Goal: Task Accomplishment & Management: Manage account settings

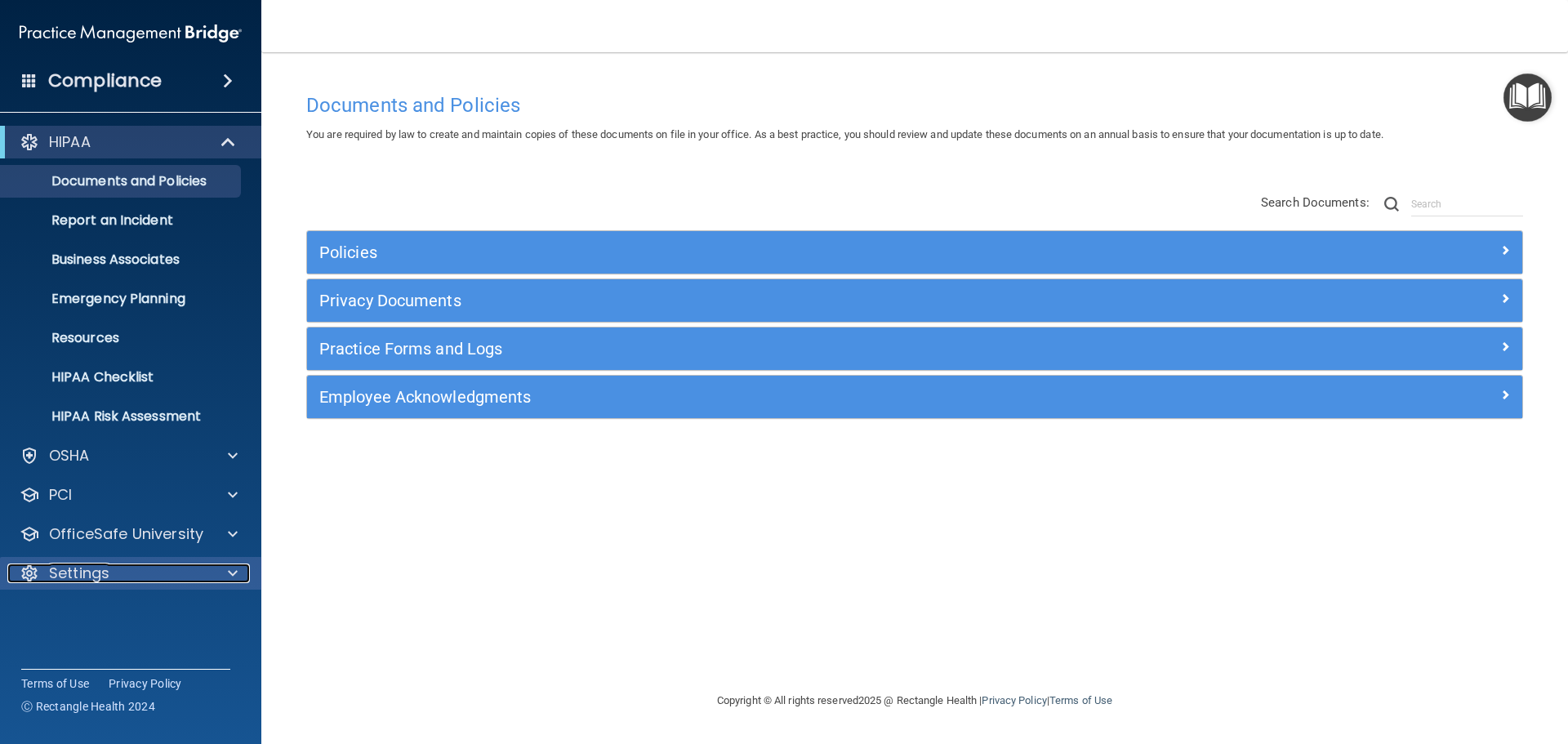
click at [226, 570] on div at bounding box center [230, 574] width 41 height 20
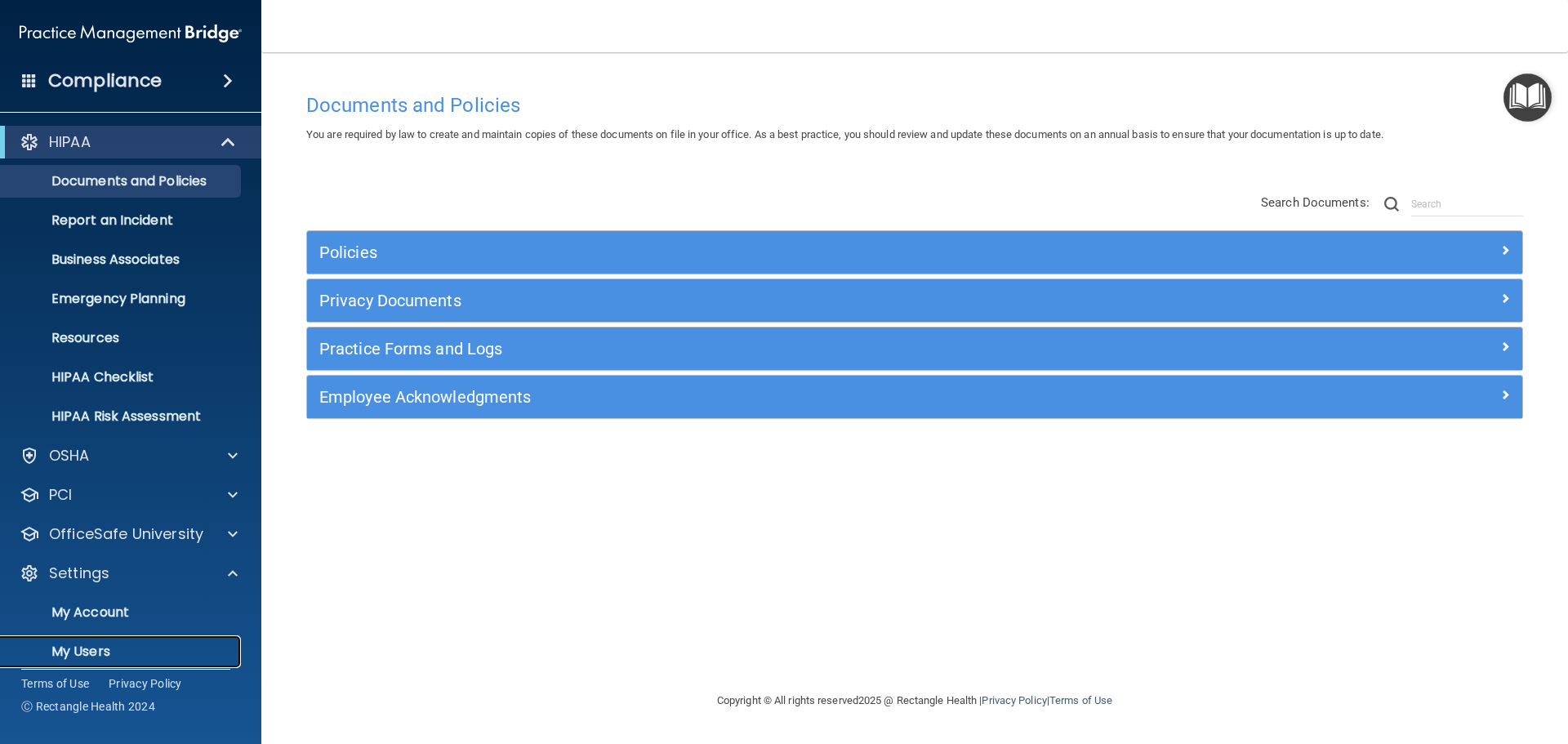
click at [93, 657] on p "My Users" at bounding box center [122, 652] width 223 height 16
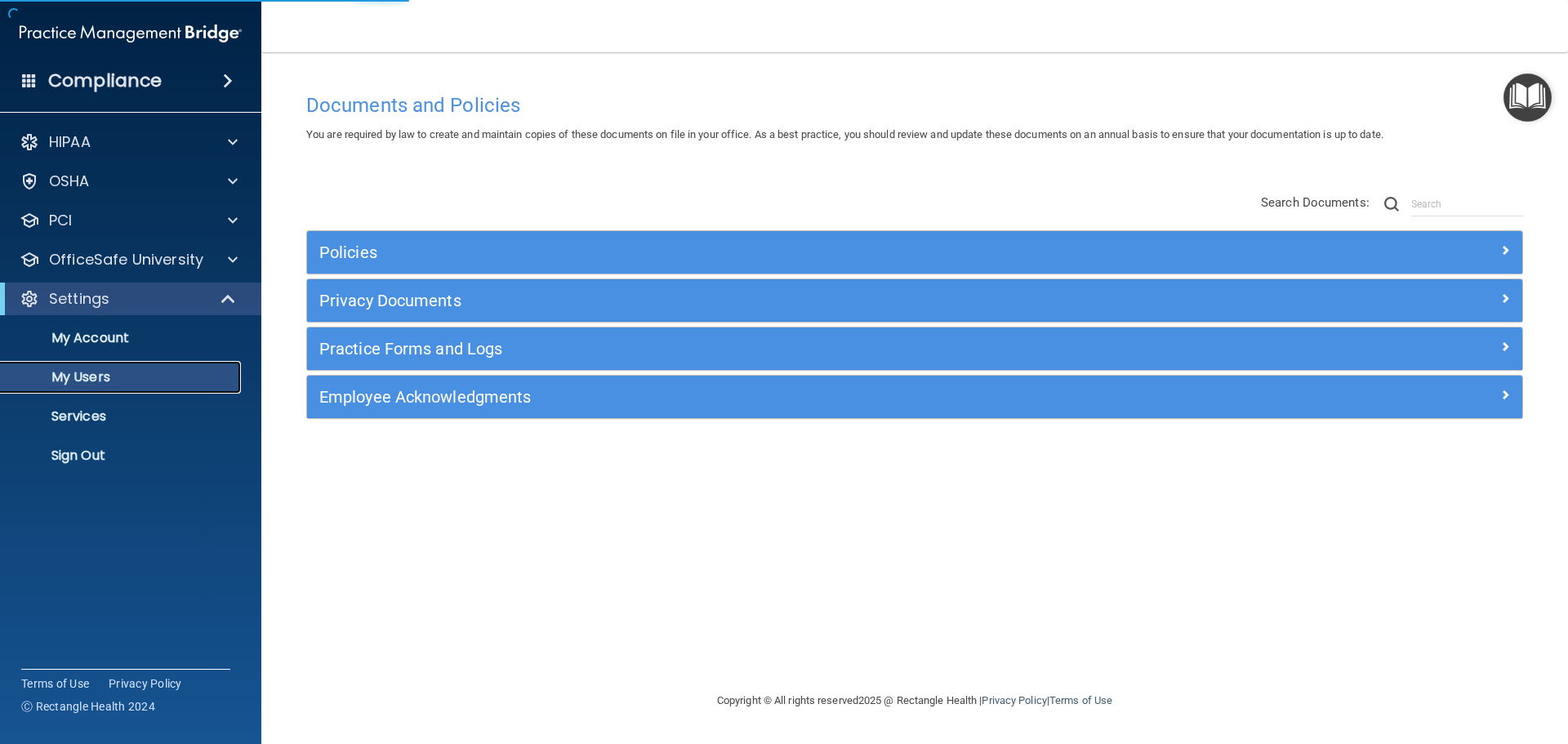
select select "20"
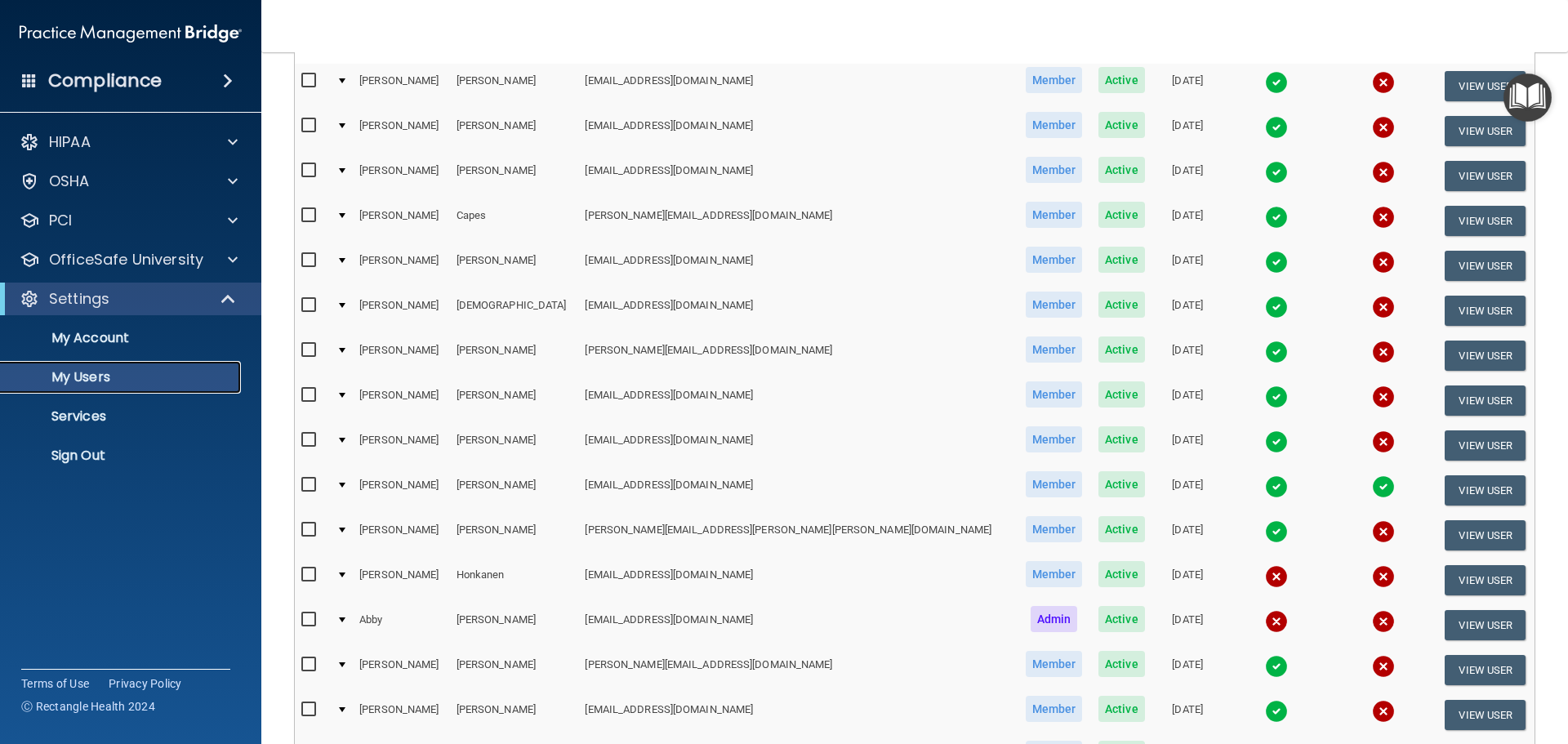
scroll to position [245, 0]
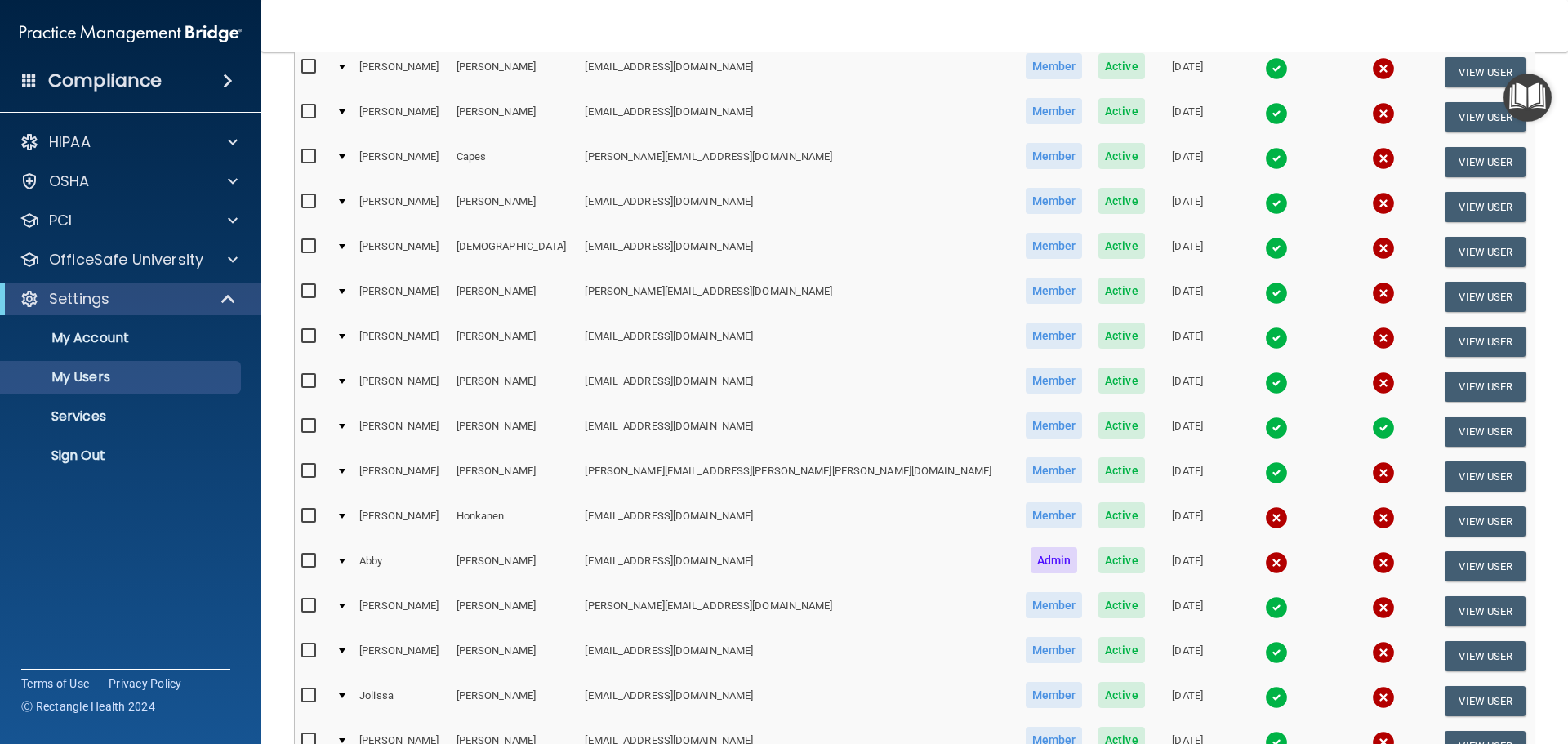
click at [309, 520] on input "checkbox" at bounding box center [310, 517] width 19 height 13
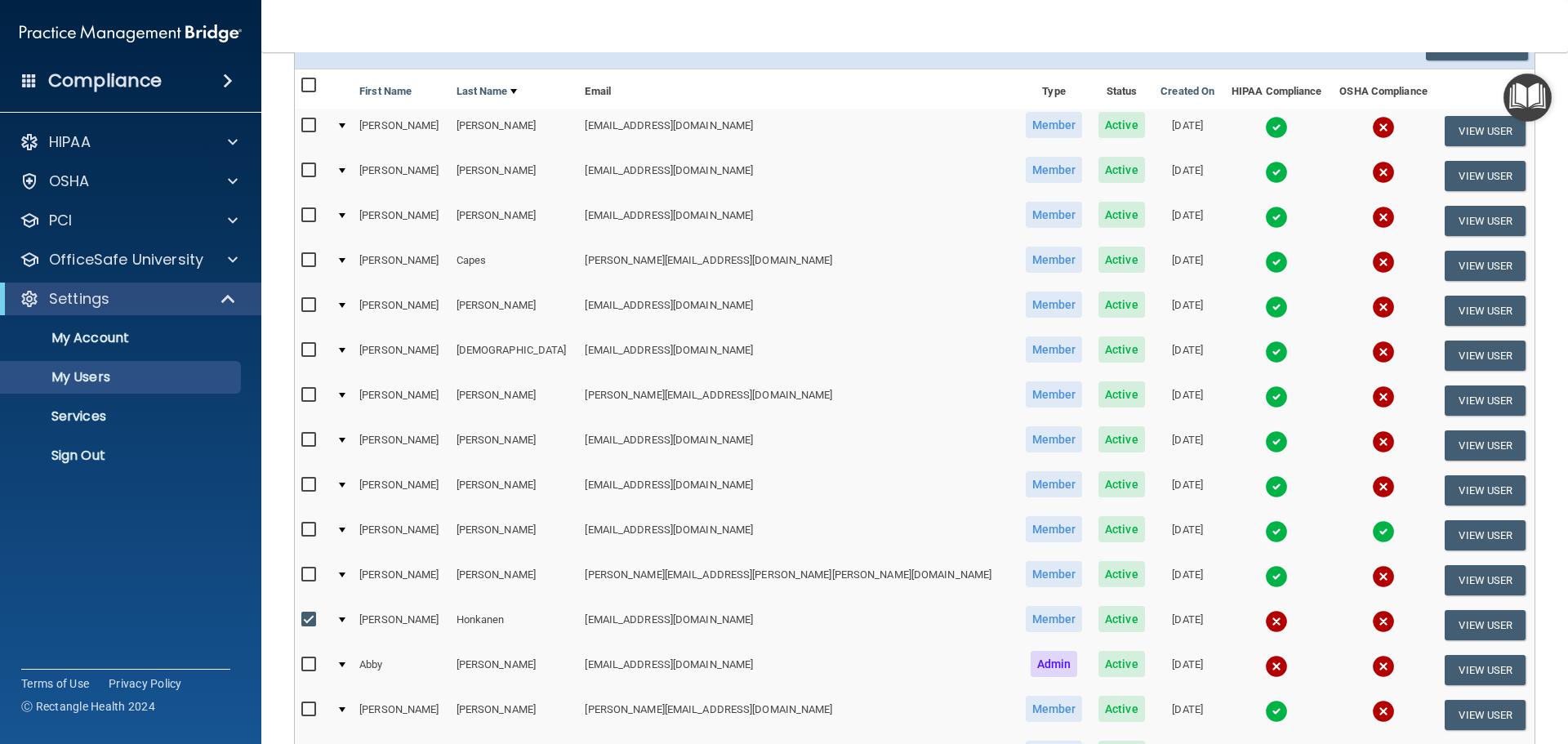
scroll to position [0, 0]
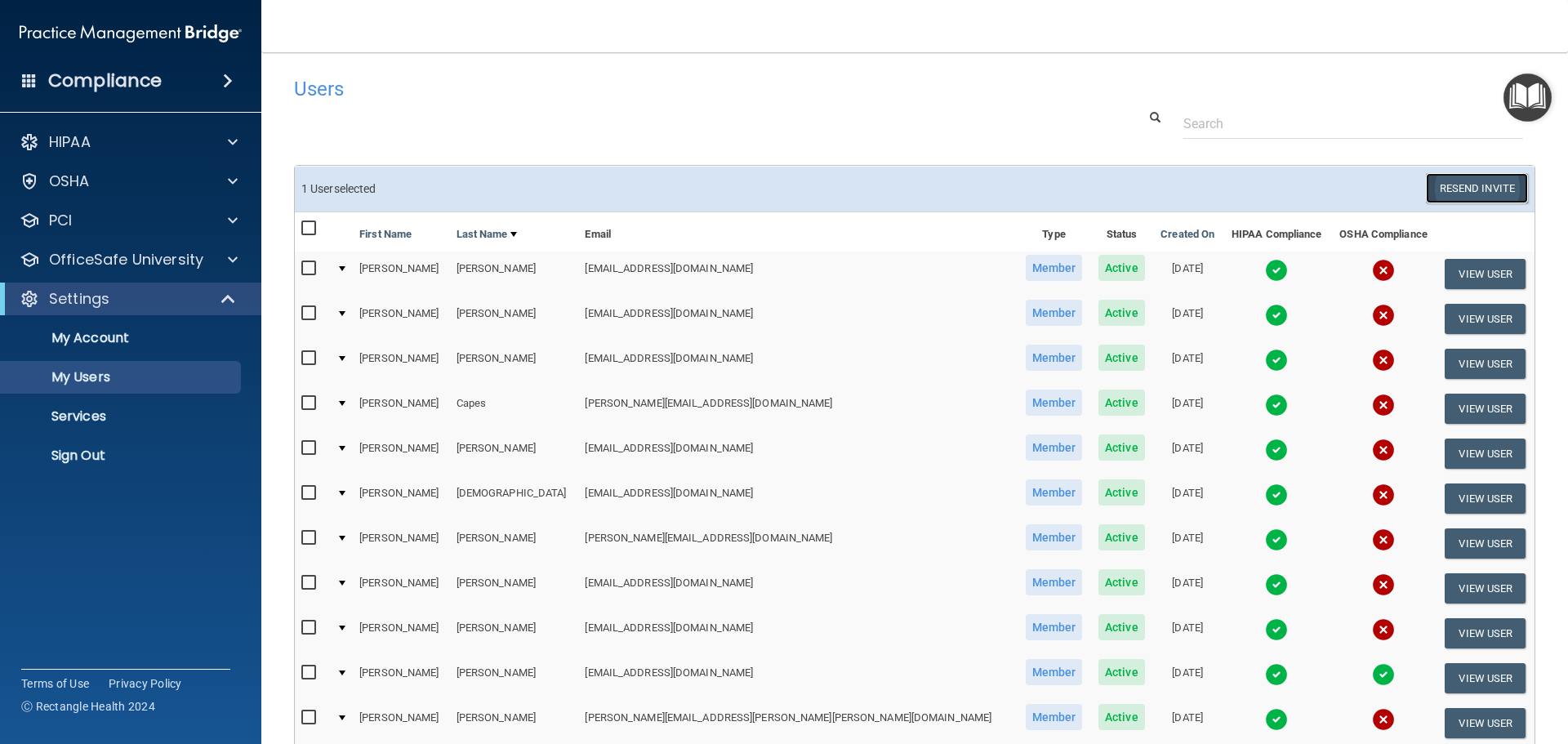
click at [1467, 189] on button "Resend Invite" at bounding box center [1476, 188] width 102 height 30
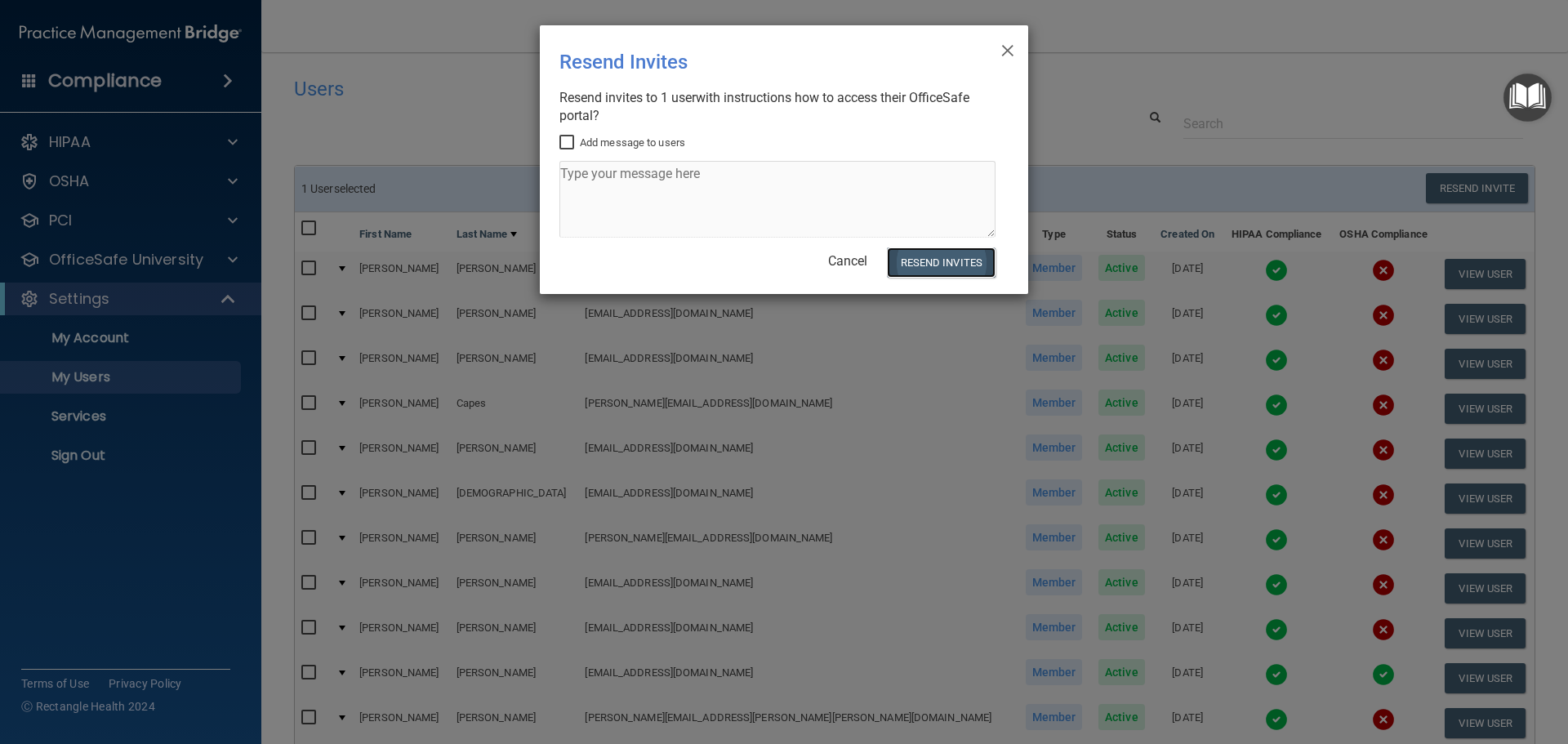
click at [933, 264] on button "Resend Invites" at bounding box center [940, 262] width 109 height 30
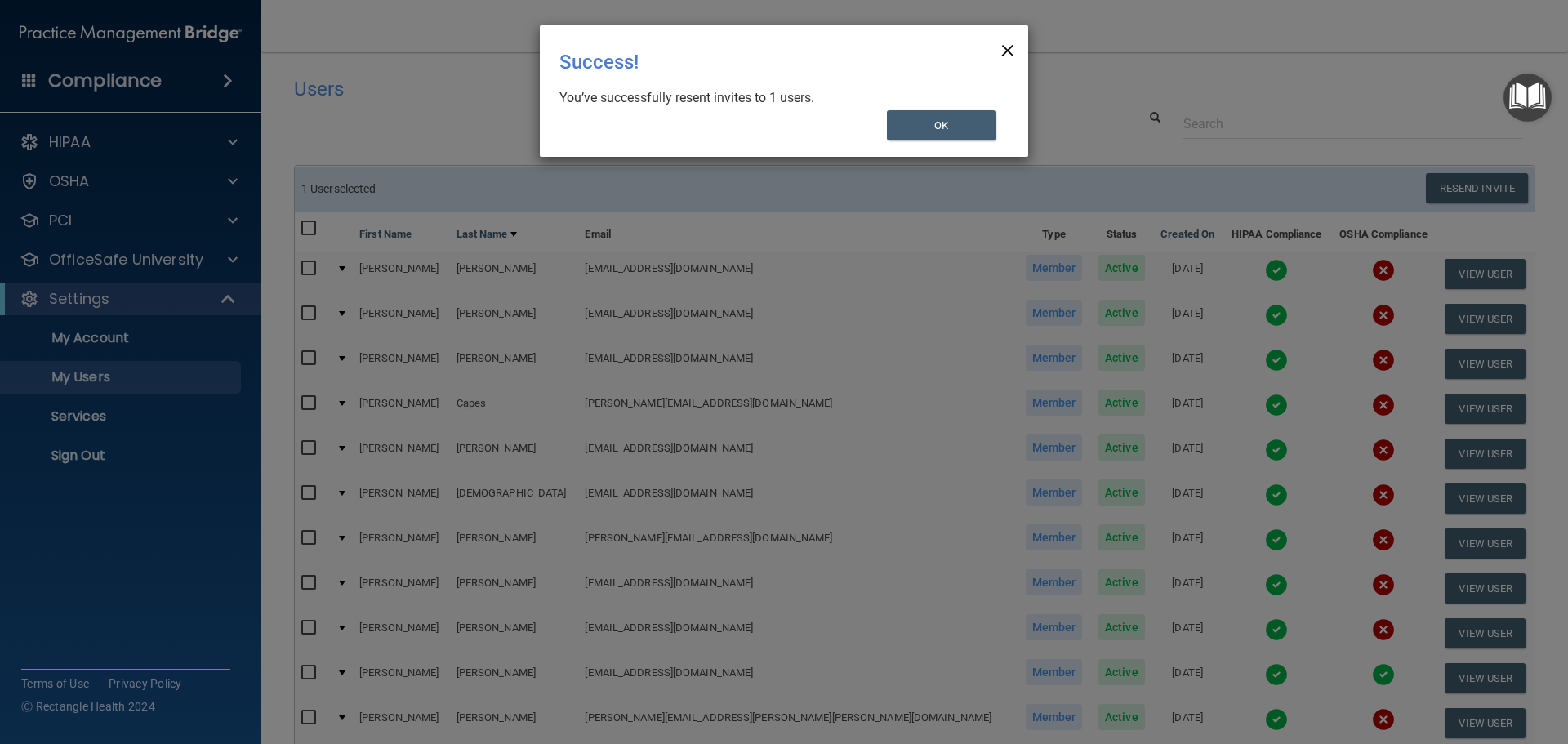
click at [1007, 47] on span "×" at bounding box center [1007, 48] width 15 height 33
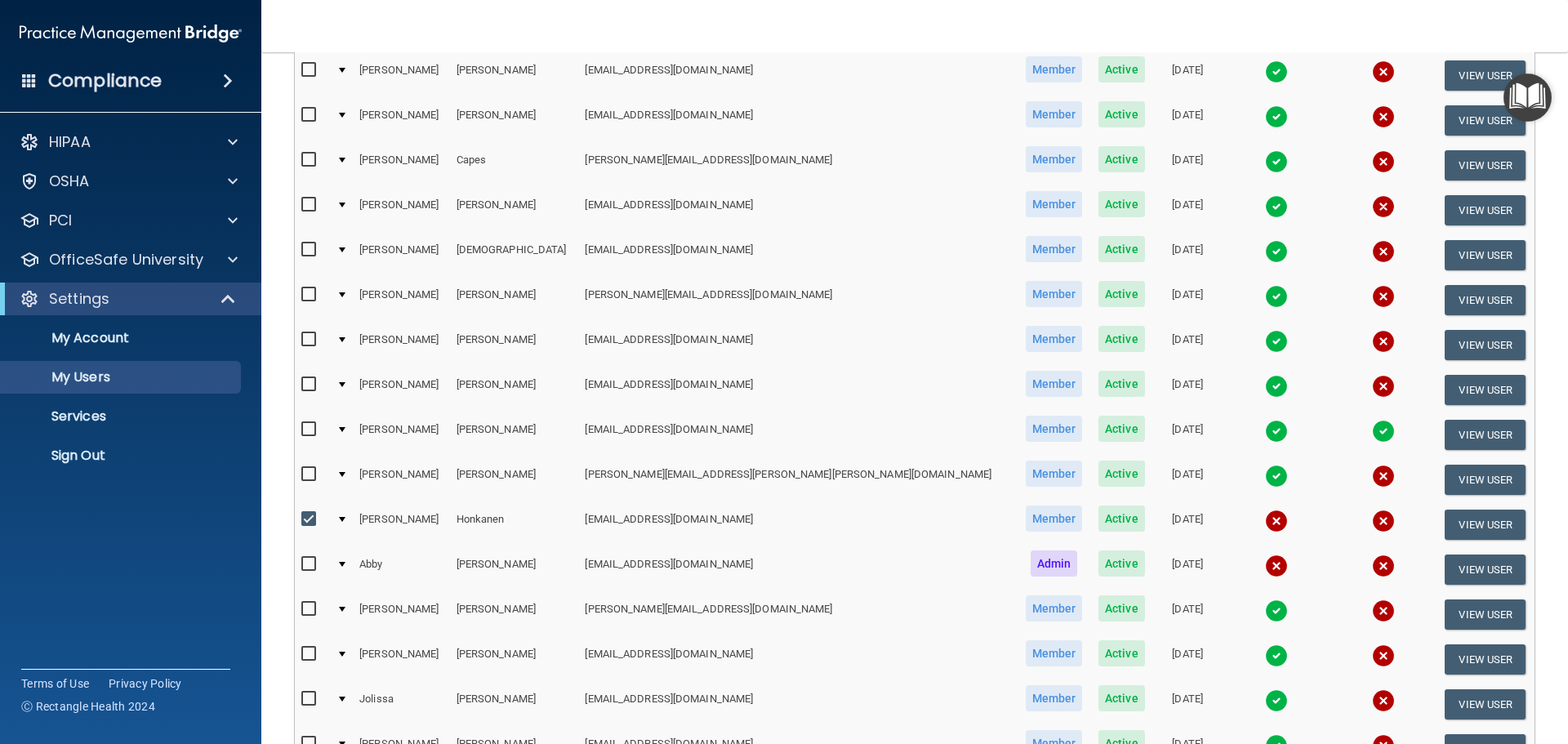
scroll to position [491, 0]
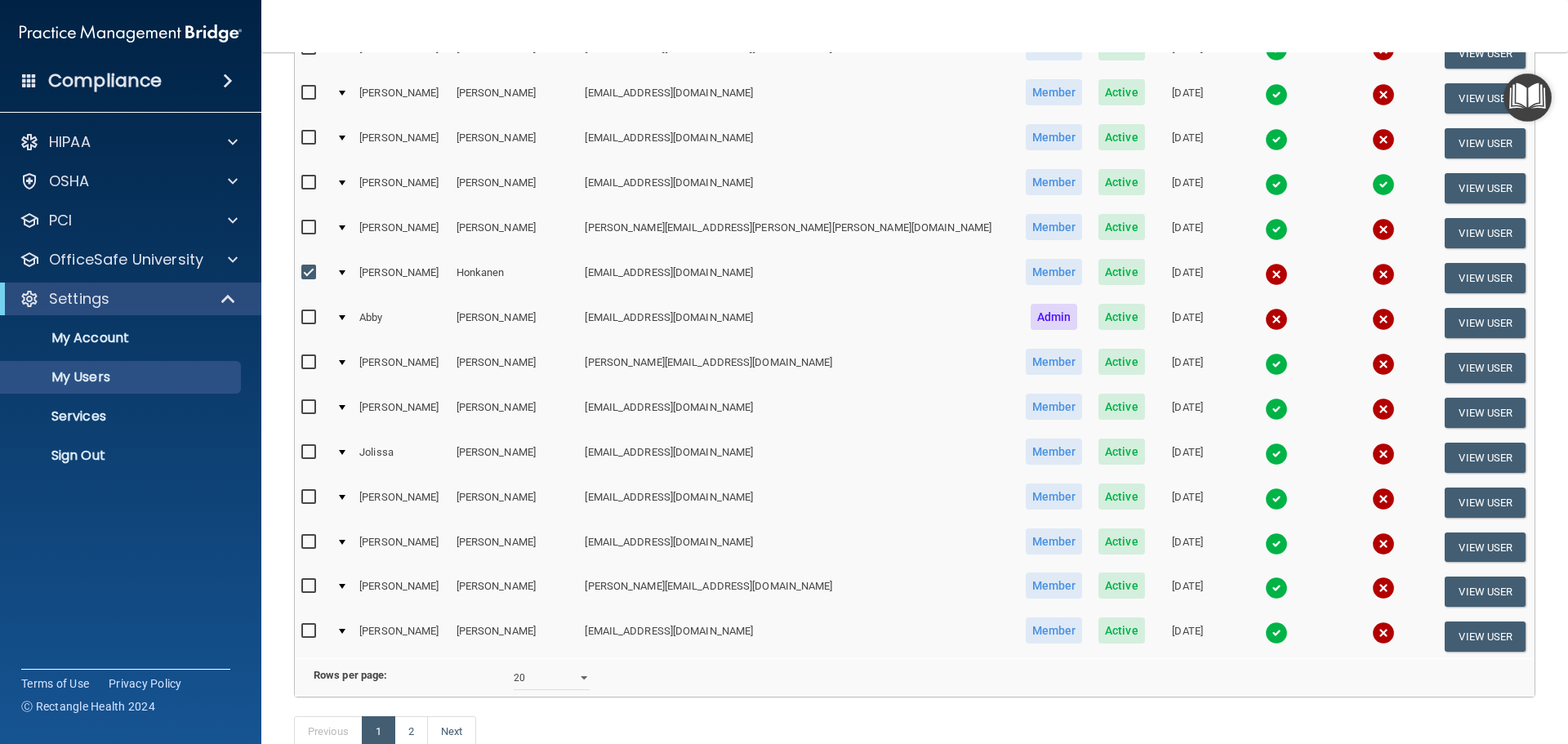
click at [308, 274] on input "checkbox" at bounding box center [310, 273] width 19 height 13
checkbox input "false"
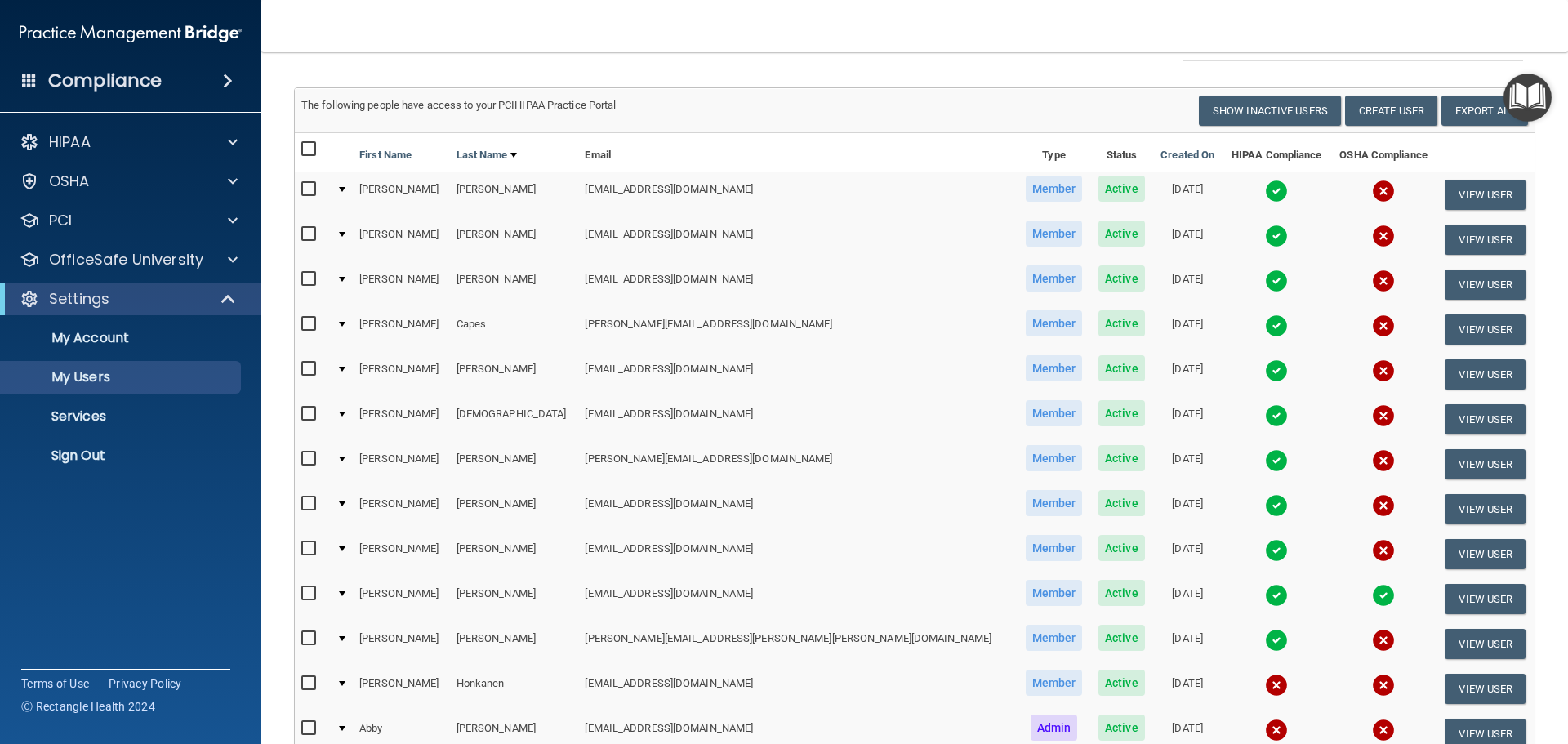
scroll to position [0, 0]
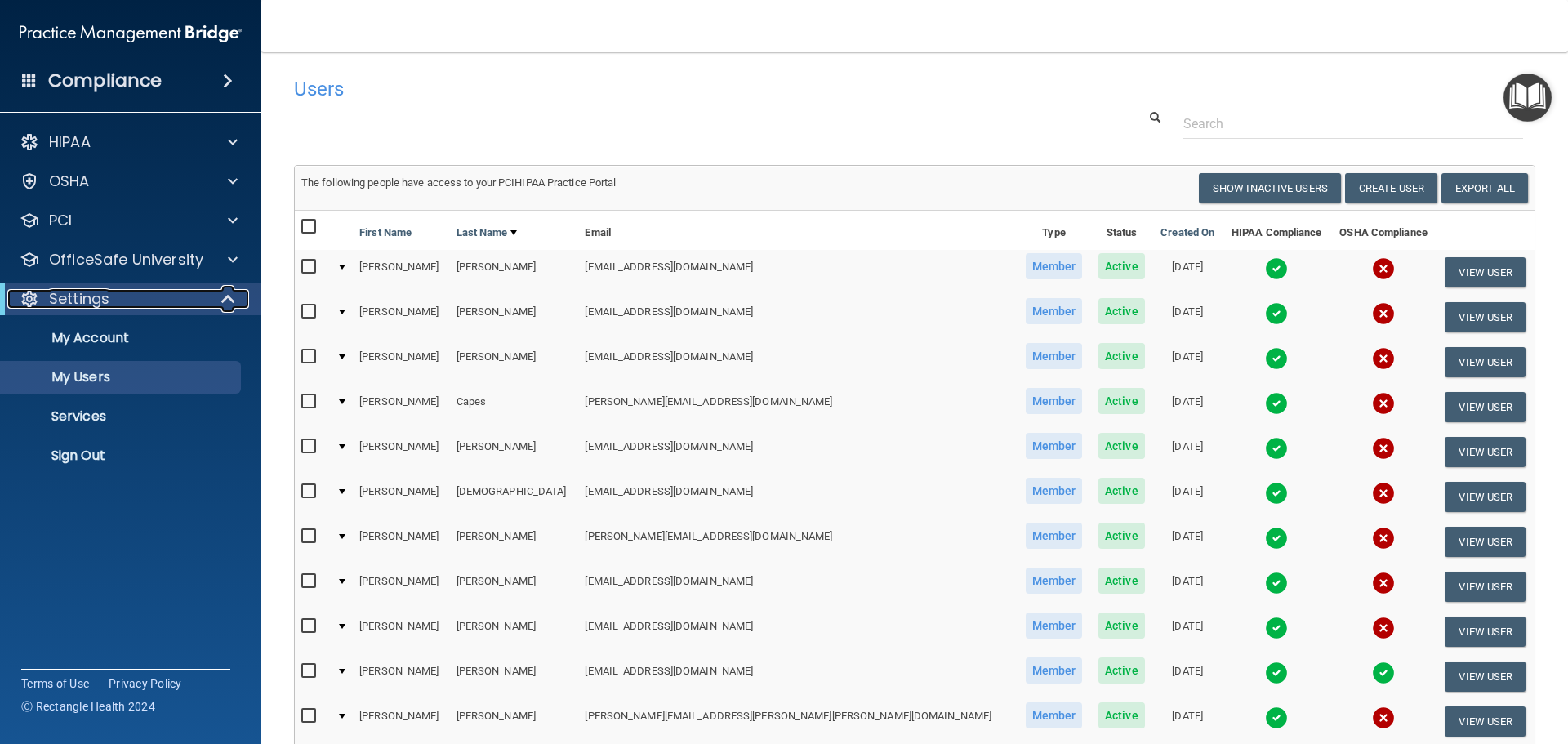
click at [235, 298] on span at bounding box center [230, 299] width 14 height 20
